Goal: Task Accomplishment & Management: Manage account settings

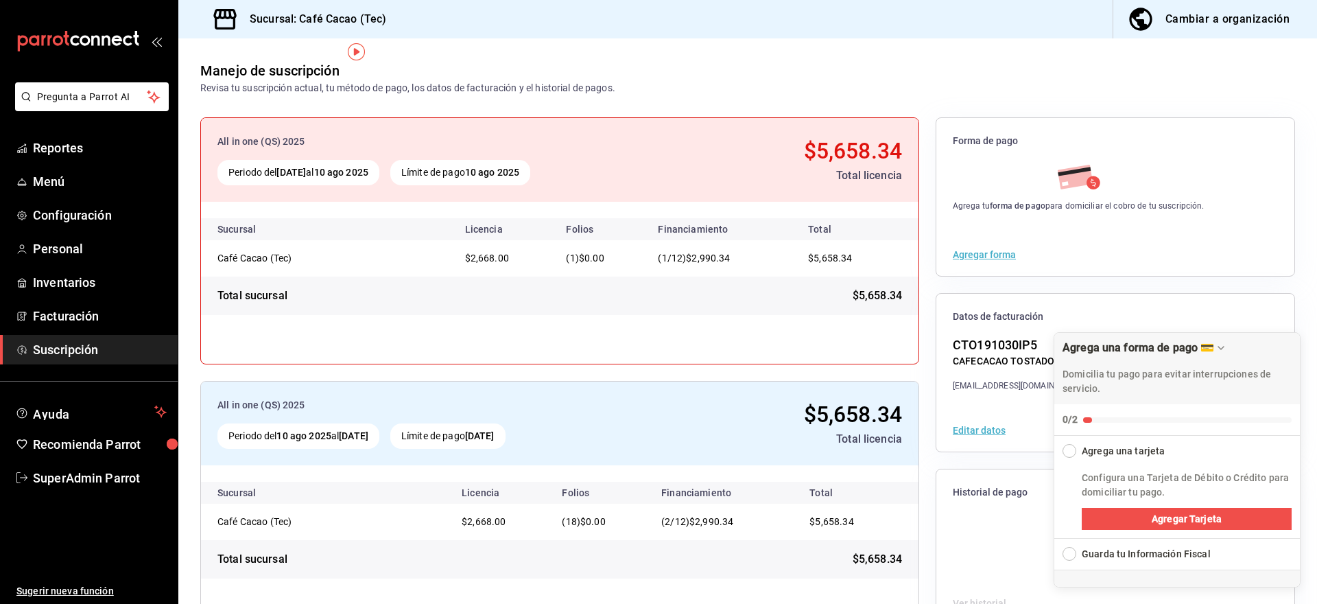
scroll to position [19, 0]
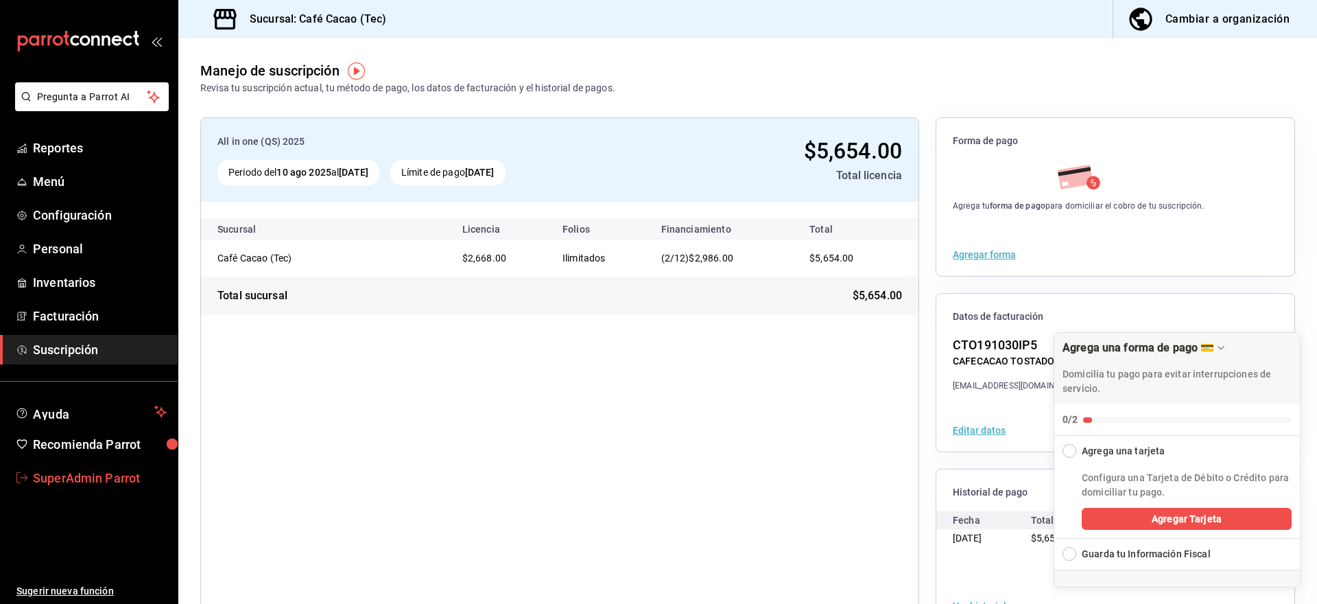
click at [51, 484] on span "SuperAdmin Parrot" at bounding box center [100, 478] width 134 height 19
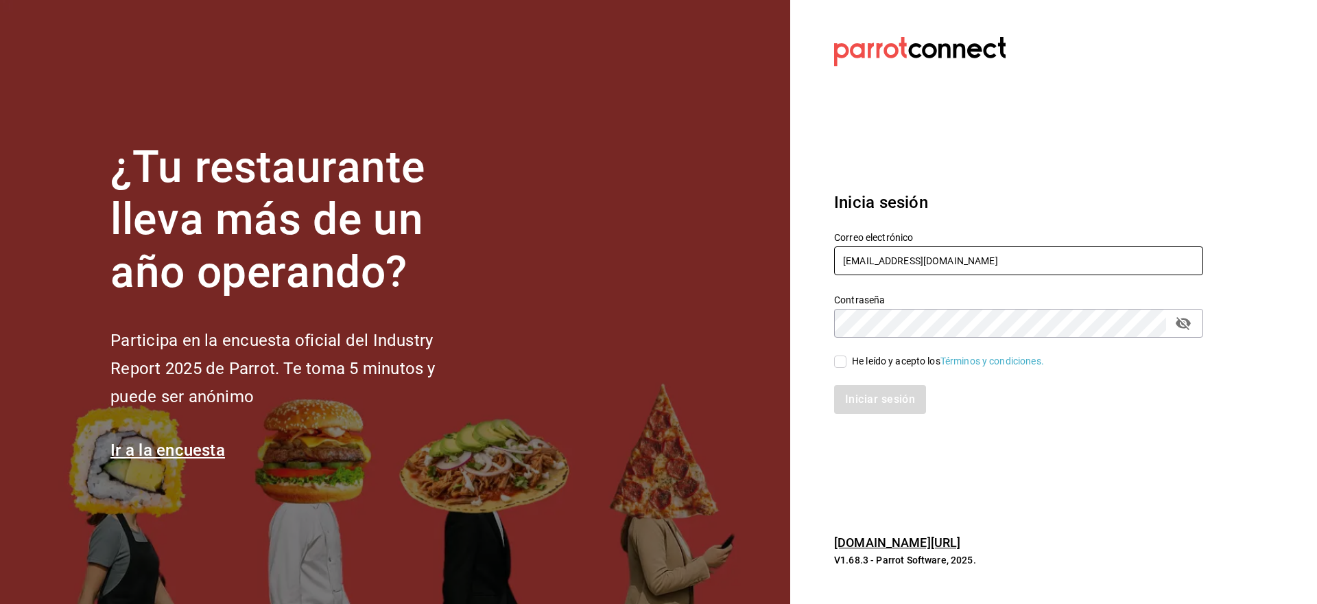
click at [945, 268] on input "cafeandrea@cdmx.com" at bounding box center [1018, 260] width 369 height 29
paste input "hillhousesushiboneless@culiacan"
type input "chillhousesushiboneless@culiacan.com"
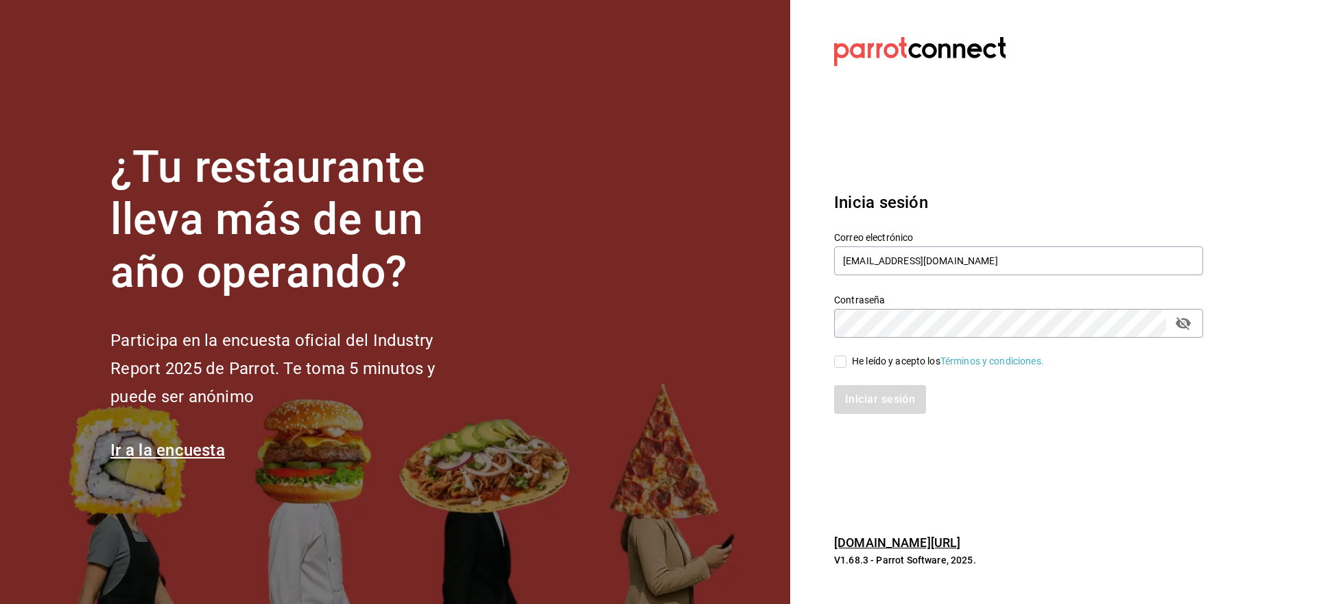
click at [855, 359] on div "He leído y acepto los Términos y condiciones." at bounding box center [948, 361] width 192 height 14
click at [847, 359] on input "He leído y acepto los Términos y condiciones." at bounding box center [840, 361] width 12 height 12
checkbox input "true"
click at [855, 387] on button "Iniciar sesión" at bounding box center [880, 399] width 93 height 29
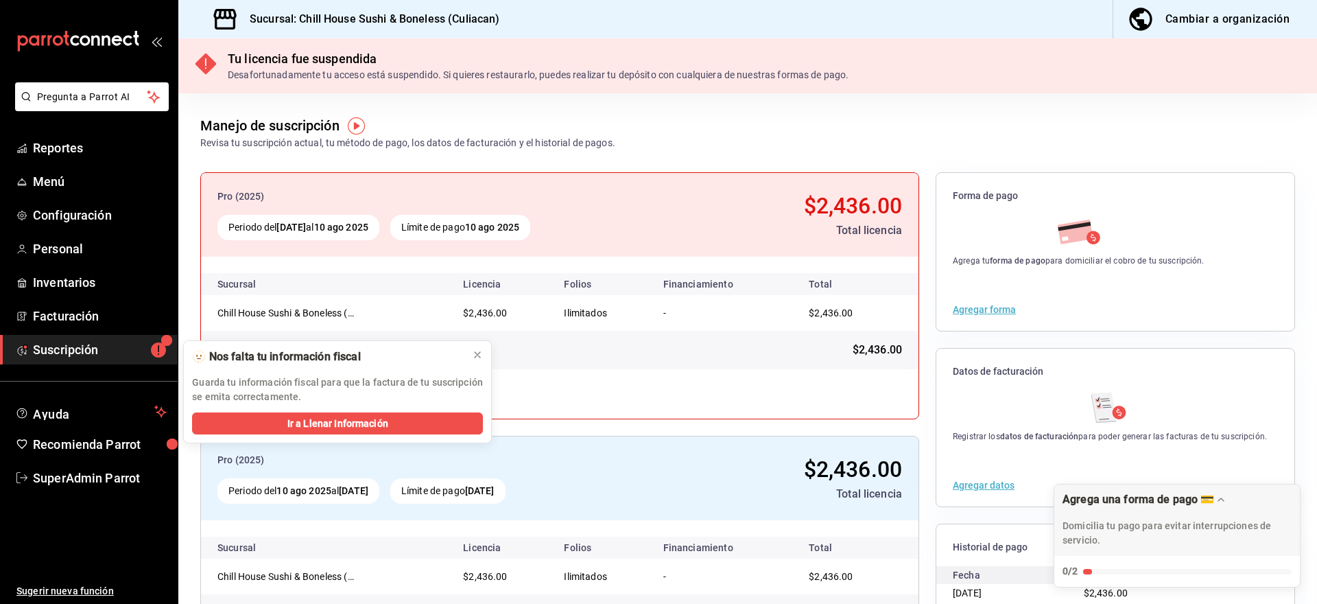
scroll to position [99, 0]
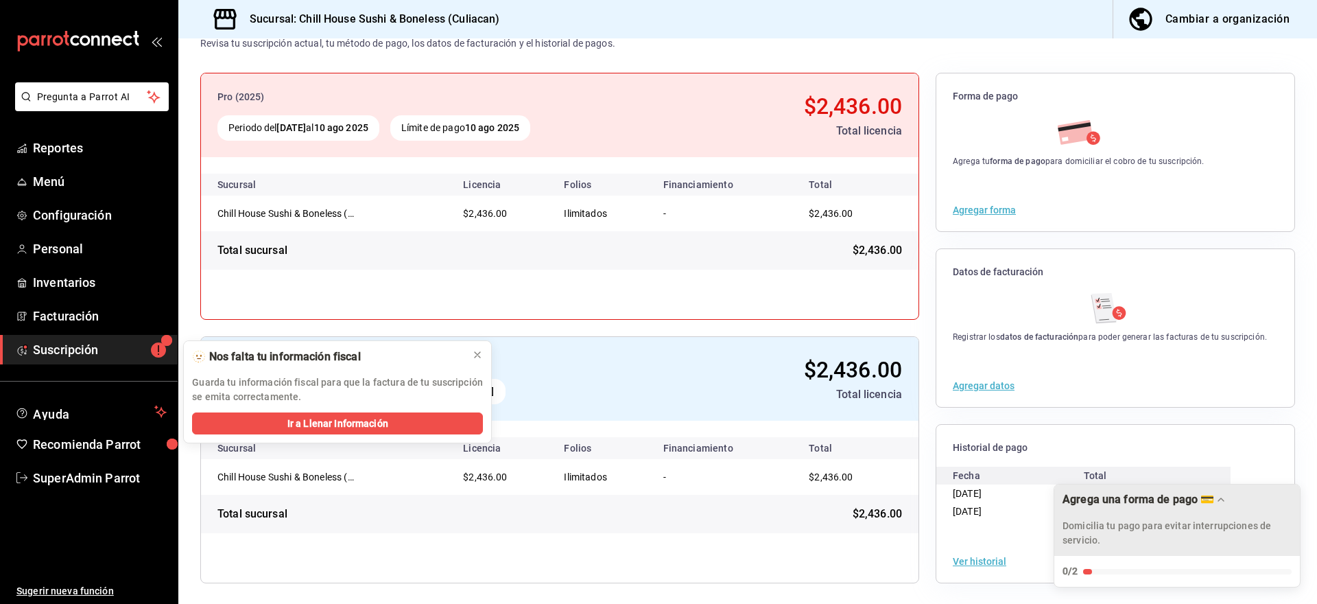
click at [1219, 499] on icon "Drag to move checklist" at bounding box center [1221, 499] width 11 height 11
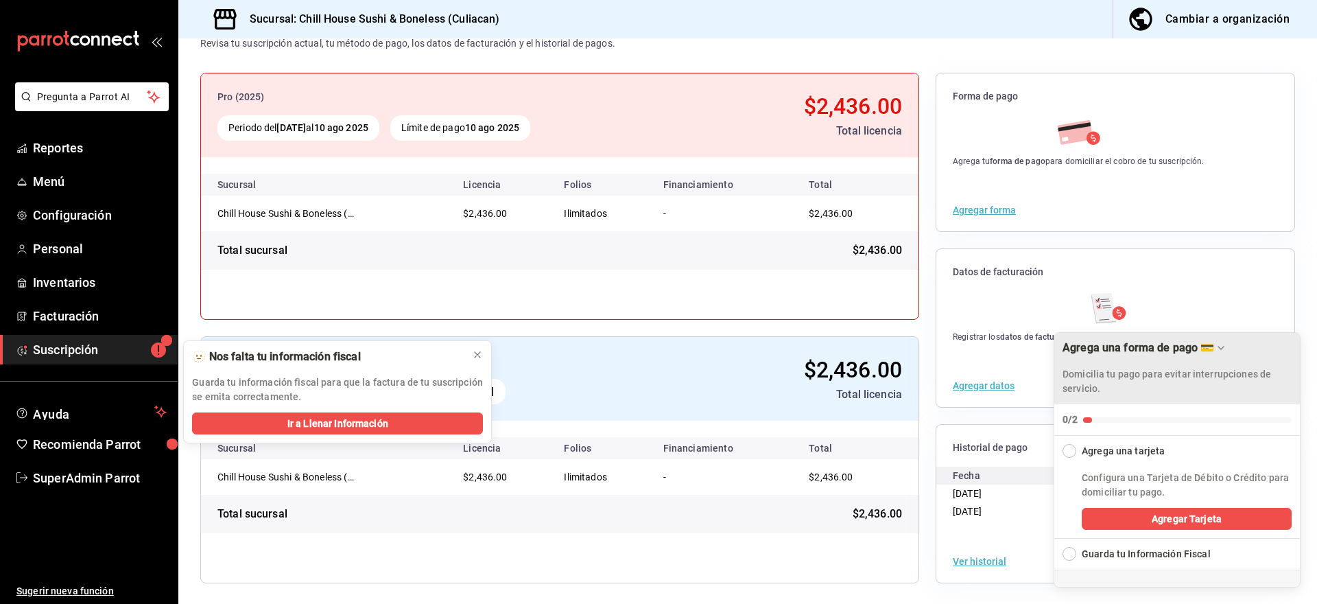
click at [1219, 348] on icon "Drag to move checklist" at bounding box center [1221, 347] width 11 height 11
